Goal: Task Accomplishment & Management: Complete application form

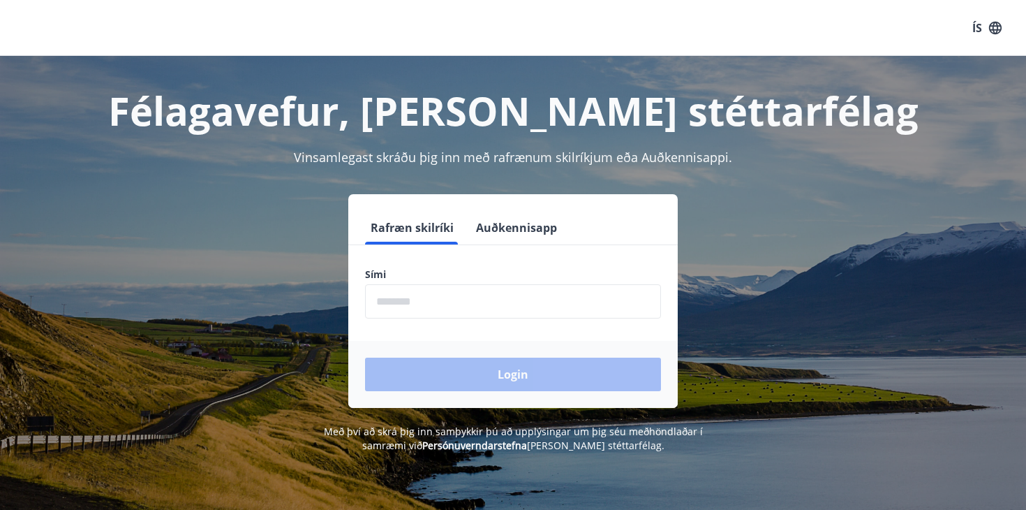
click at [387, 306] on input "phone" at bounding box center [513, 301] width 296 height 34
type input "*"
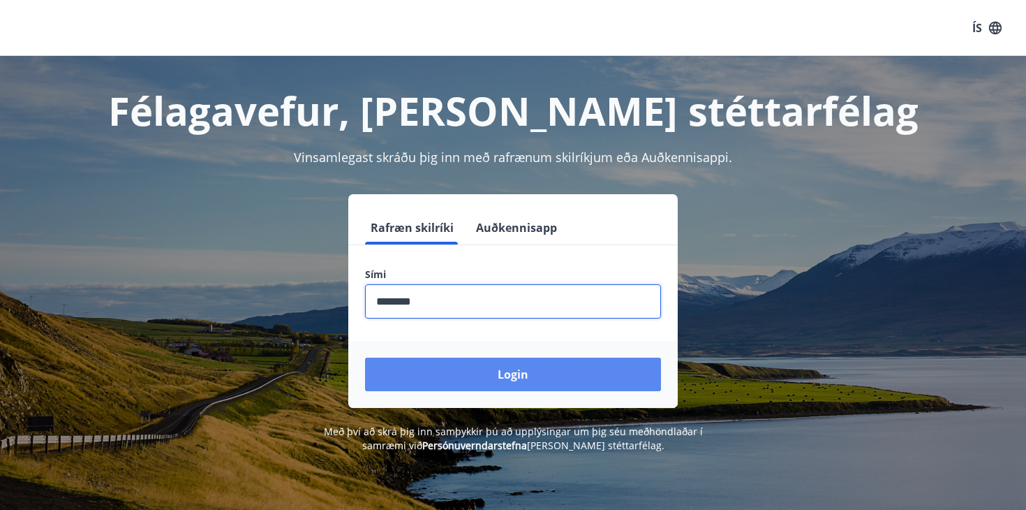
type input "********"
click at [521, 370] on button "Login" at bounding box center [513, 374] width 296 height 34
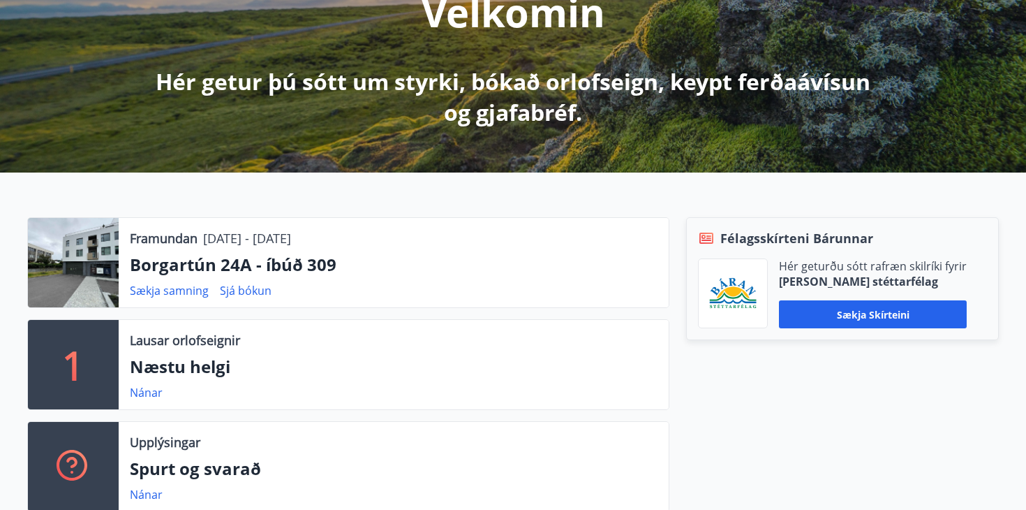
scroll to position [212, 0]
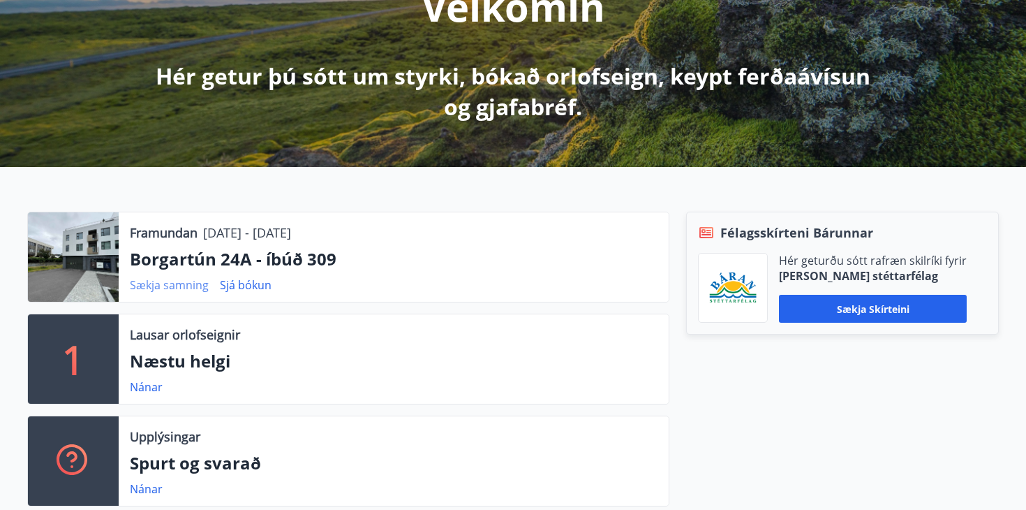
click at [167, 283] on link "Sækja samning" at bounding box center [169, 284] width 79 height 15
